Goal: Entertainment & Leisure: Consume media (video, audio)

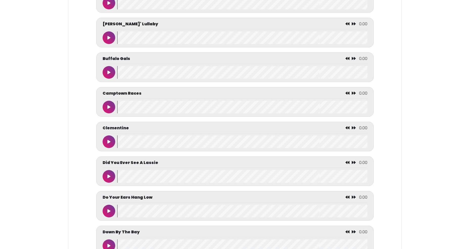
scroll to position [629, 0]
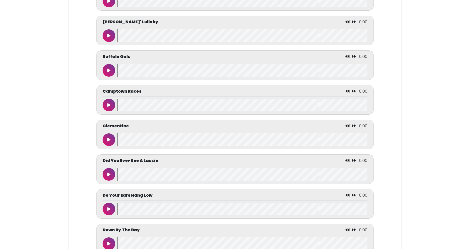
click at [108, 174] on icon at bounding box center [108, 174] width 3 height 4
click at [107, 171] on button at bounding box center [109, 174] width 13 height 13
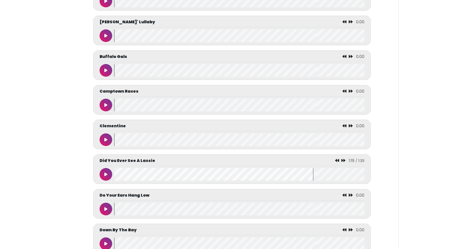
click at [120, 173] on wave at bounding box center [239, 174] width 250 height 13
click at [108, 173] on button at bounding box center [106, 174] width 13 height 13
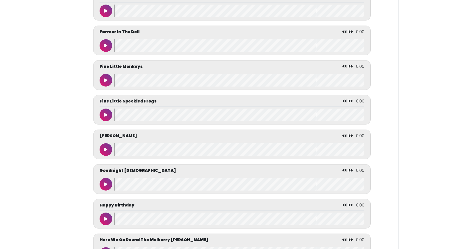
scroll to position [860, 0]
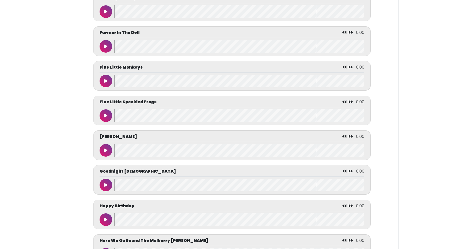
click at [106, 79] on icon at bounding box center [105, 81] width 3 height 4
click at [106, 81] on icon at bounding box center [106, 81] width 3 height 4
click at [105, 112] on button at bounding box center [106, 115] width 13 height 13
click at [106, 80] on icon at bounding box center [105, 81] width 3 height 4
click at [102, 119] on button at bounding box center [106, 115] width 13 height 13
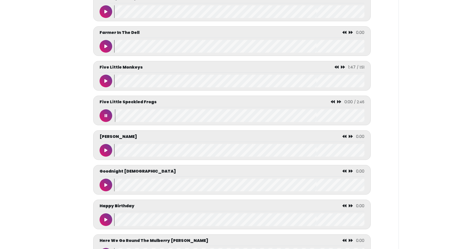
click at [102, 151] on button at bounding box center [106, 150] width 13 height 13
click at [106, 148] on icon at bounding box center [106, 150] width 3 height 4
click at [103, 81] on button at bounding box center [106, 81] width 13 height 13
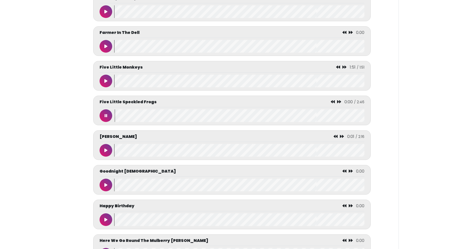
click at [105, 115] on icon at bounding box center [106, 115] width 3 height 4
